Goal: Transaction & Acquisition: Obtain resource

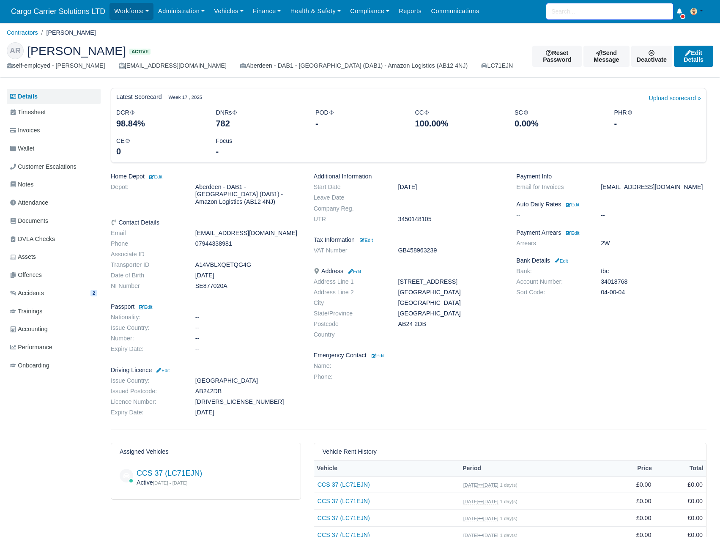
click at [574, 15] on input "search" at bounding box center [609, 11] width 127 height 16
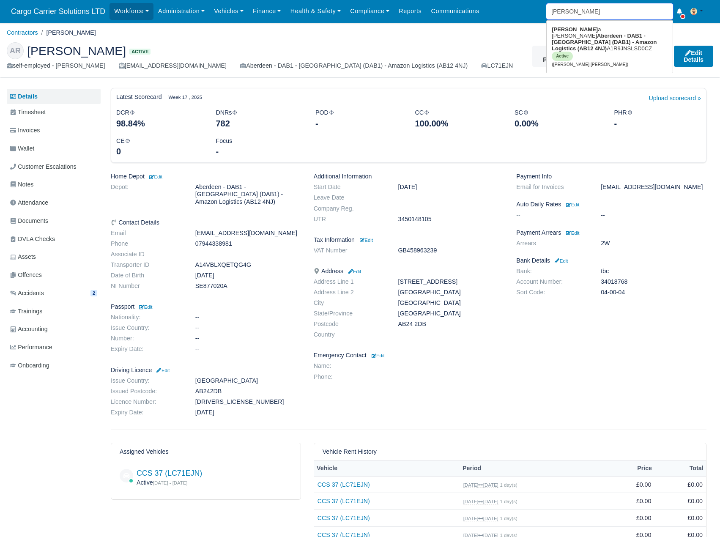
type input "carla"
type input "carla Catherine Stewart"
click at [572, 33] on strong "Aberdeen - DAB1 - [GEOGRAPHIC_DATA] (DAB1) - Amazon Logistics (AB12 4NJ)" at bounding box center [604, 42] width 105 height 19
type input "[PERSON_NAME] [PERSON_NAME]"
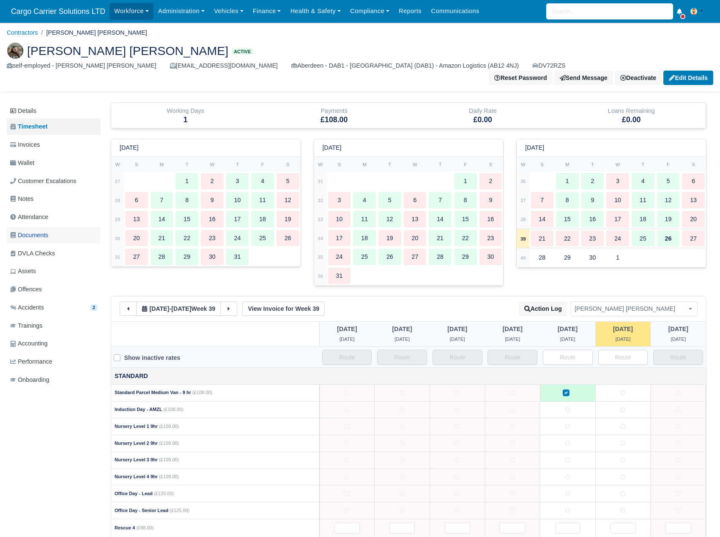
click at [41, 231] on span "Documents" at bounding box center [29, 236] width 38 height 10
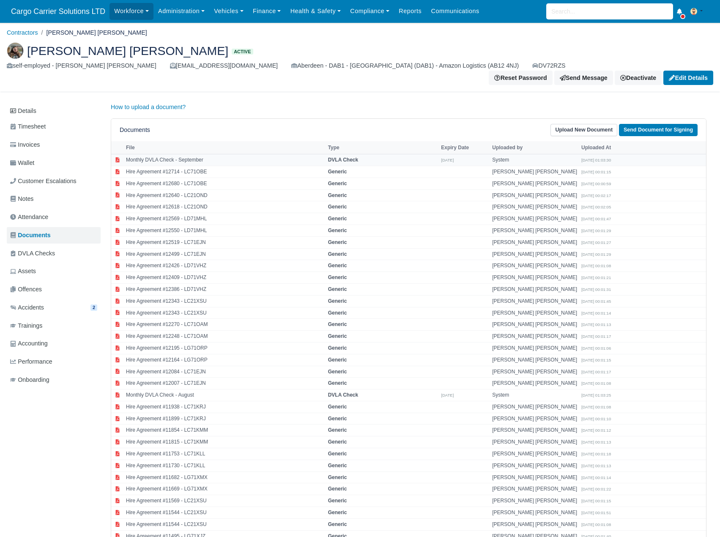
click at [318, 154] on td "Monthly DVLA Check - September" at bounding box center [225, 160] width 202 height 12
select select "dvla-check"
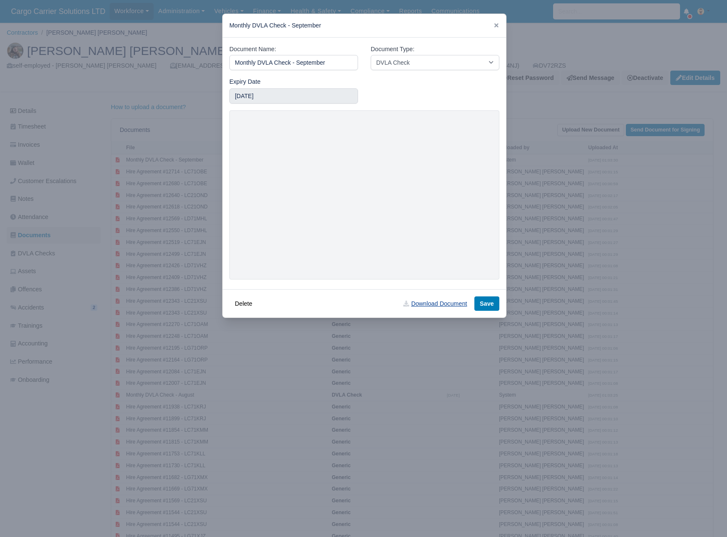
click at [418, 306] on link "Download Document" at bounding box center [435, 303] width 74 height 14
click at [494, 25] on icon at bounding box center [496, 25] width 6 height 6
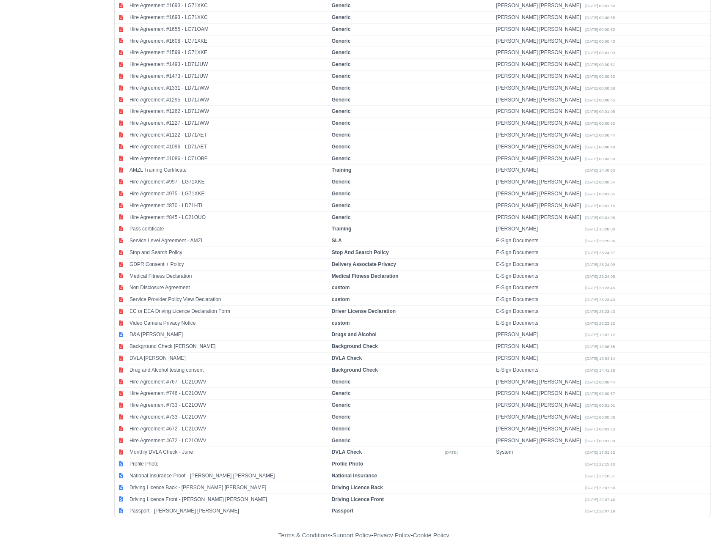
scroll to position [3108, 0]
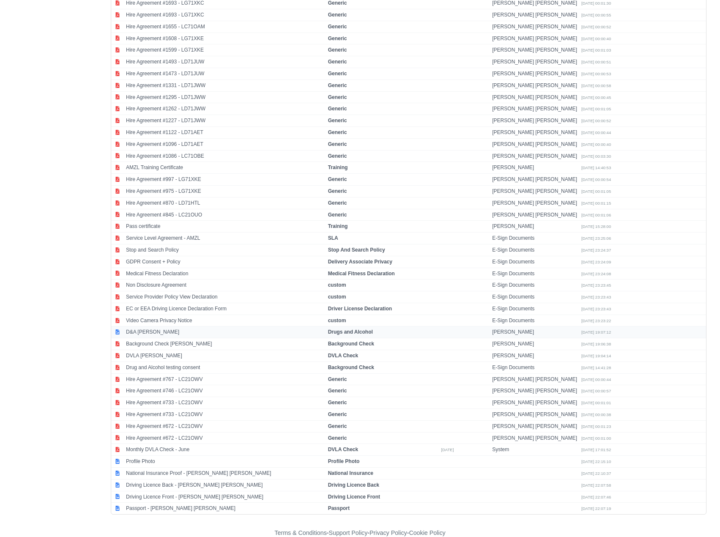
click at [282, 327] on td "D&A [PERSON_NAME]" at bounding box center [225, 333] width 202 height 12
select select "drugs-and-alcohol"
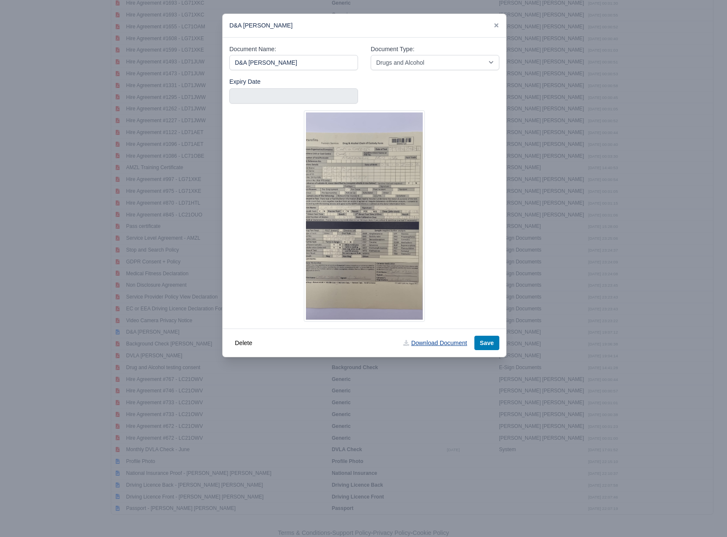
click at [426, 341] on link "Download Document" at bounding box center [435, 343] width 74 height 14
click at [498, 26] on icon at bounding box center [496, 25] width 6 height 6
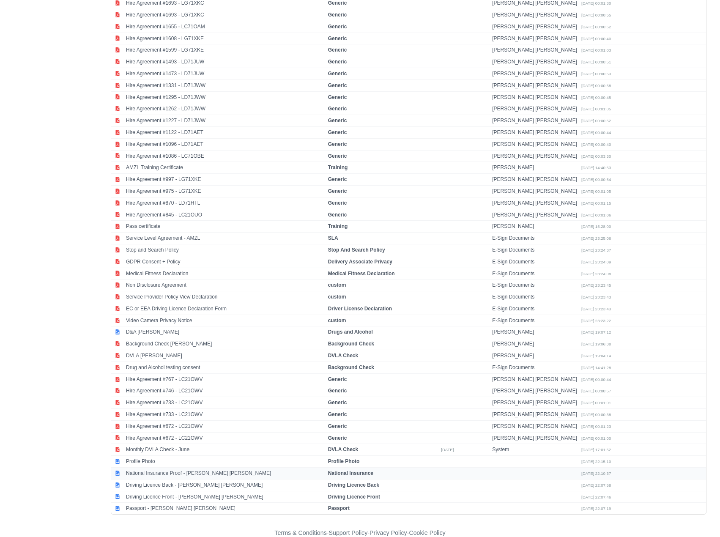
click at [210, 468] on td "National Insurance Proof - [PERSON_NAME] [PERSON_NAME]" at bounding box center [225, 474] width 202 height 12
select select "national-insurance"
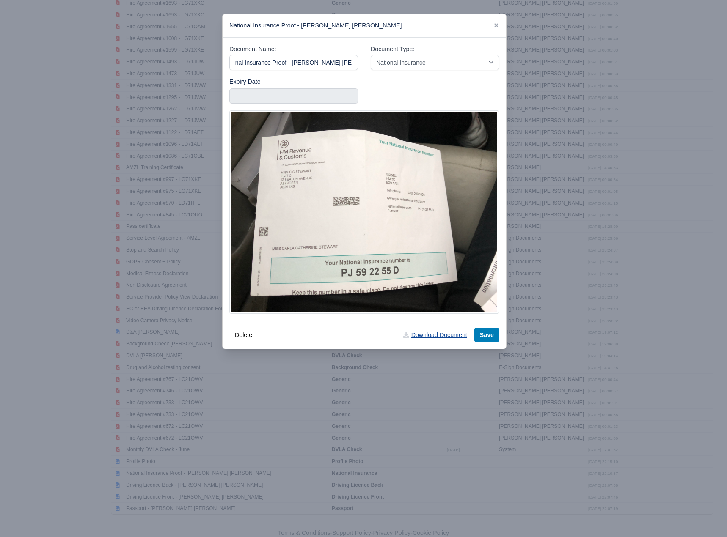
scroll to position [0, 0]
click at [443, 336] on link "Download Document" at bounding box center [435, 335] width 74 height 14
click at [496, 27] on icon at bounding box center [496, 25] width 6 height 6
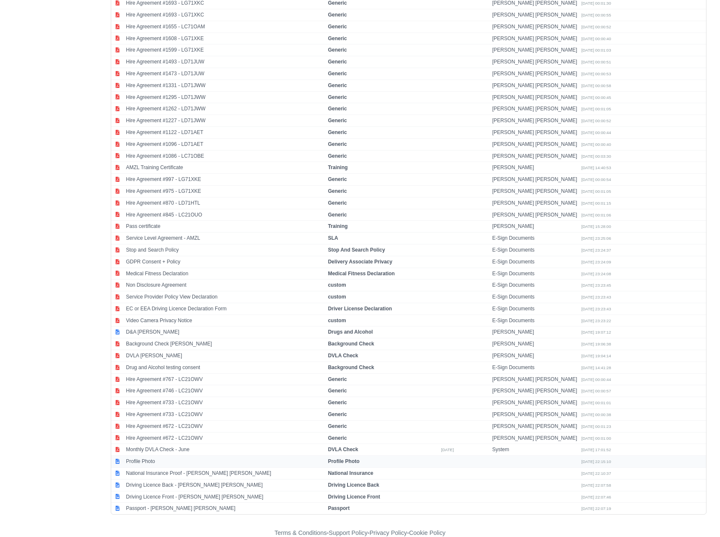
click at [176, 456] on td "Profile Photo" at bounding box center [225, 462] width 202 height 12
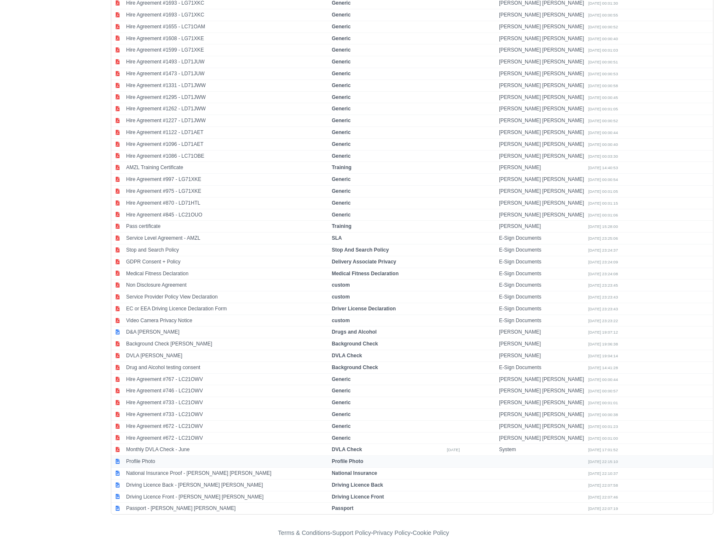
select select "profile"
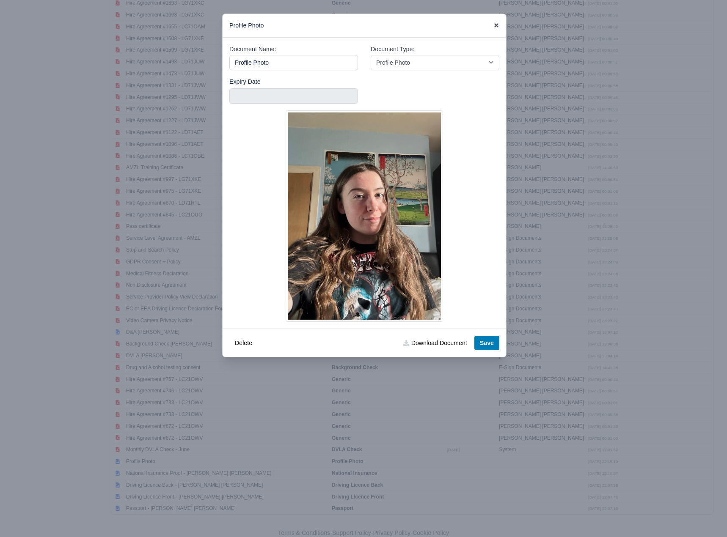
click at [494, 27] on icon at bounding box center [496, 25] width 4 height 4
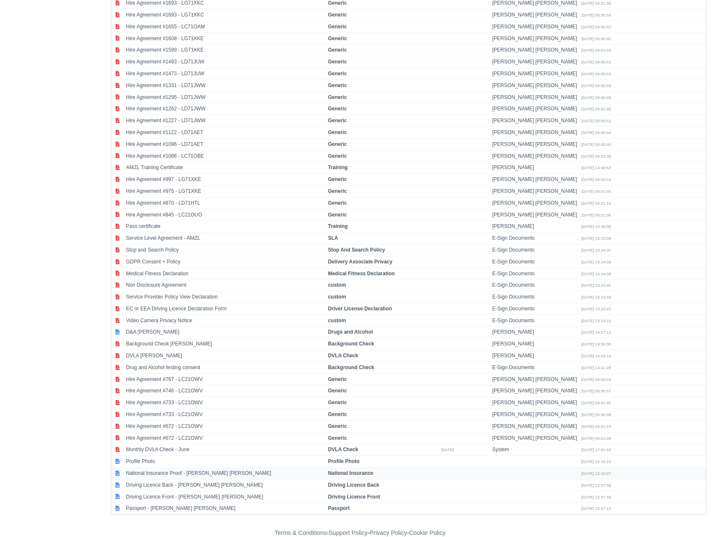
click at [162, 468] on td "National Insurance Proof - [PERSON_NAME] [PERSON_NAME]" at bounding box center [225, 474] width 202 height 12
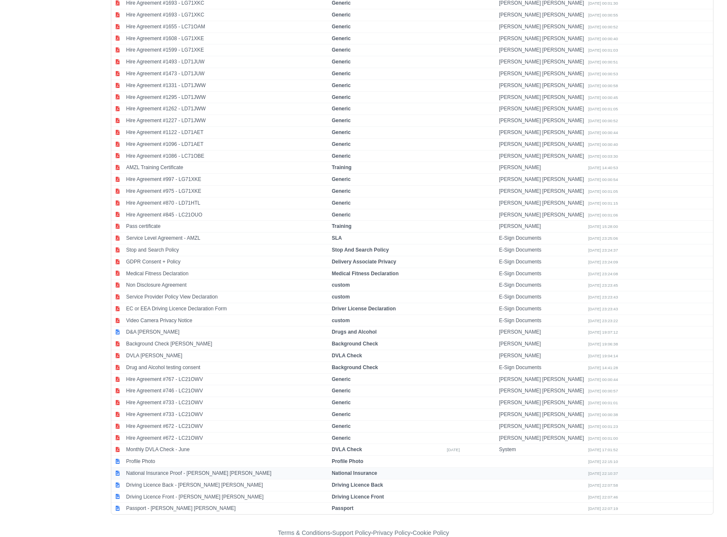
select select "national-insurance"
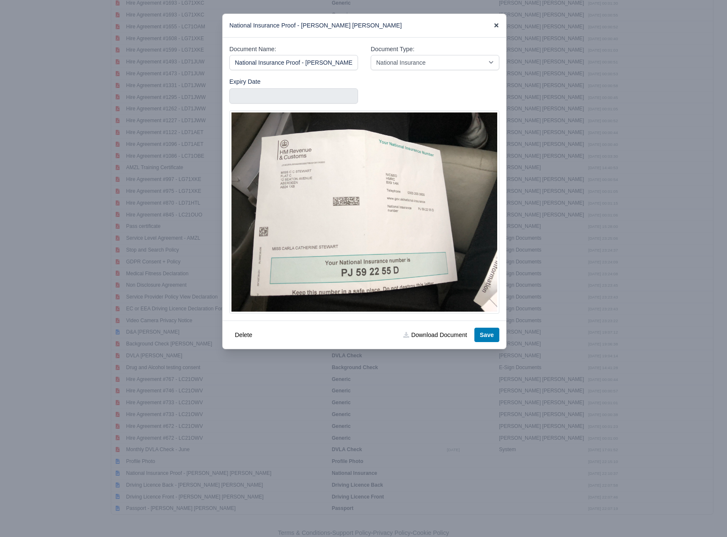
click at [495, 28] on icon at bounding box center [496, 25] width 6 height 6
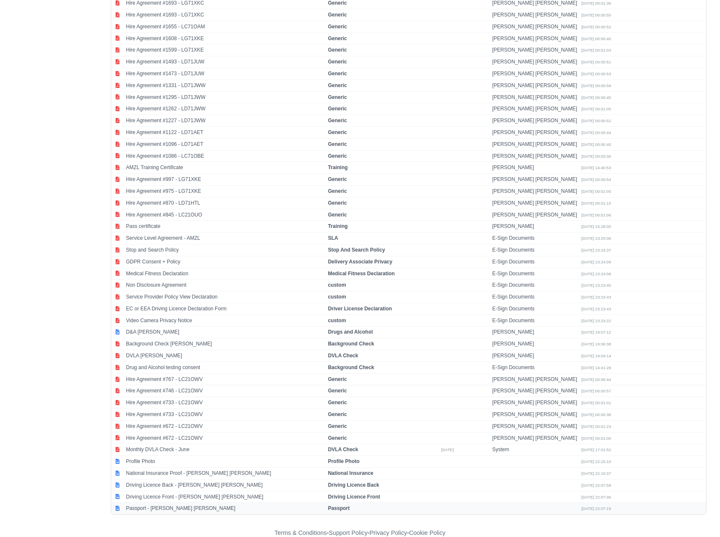
click at [167, 503] on td "Passport - [PERSON_NAME] [PERSON_NAME]" at bounding box center [225, 508] width 202 height 11
select select "passport"
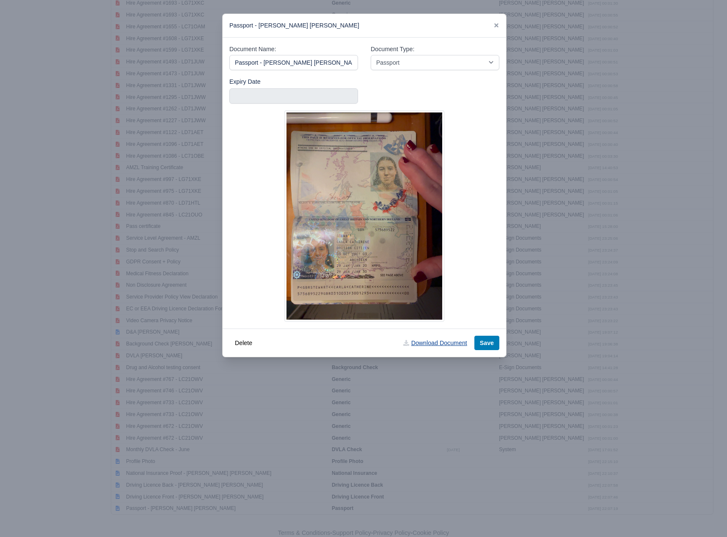
click at [428, 347] on link "Download Document" at bounding box center [435, 343] width 74 height 14
